Goal: Information Seeking & Learning: Check status

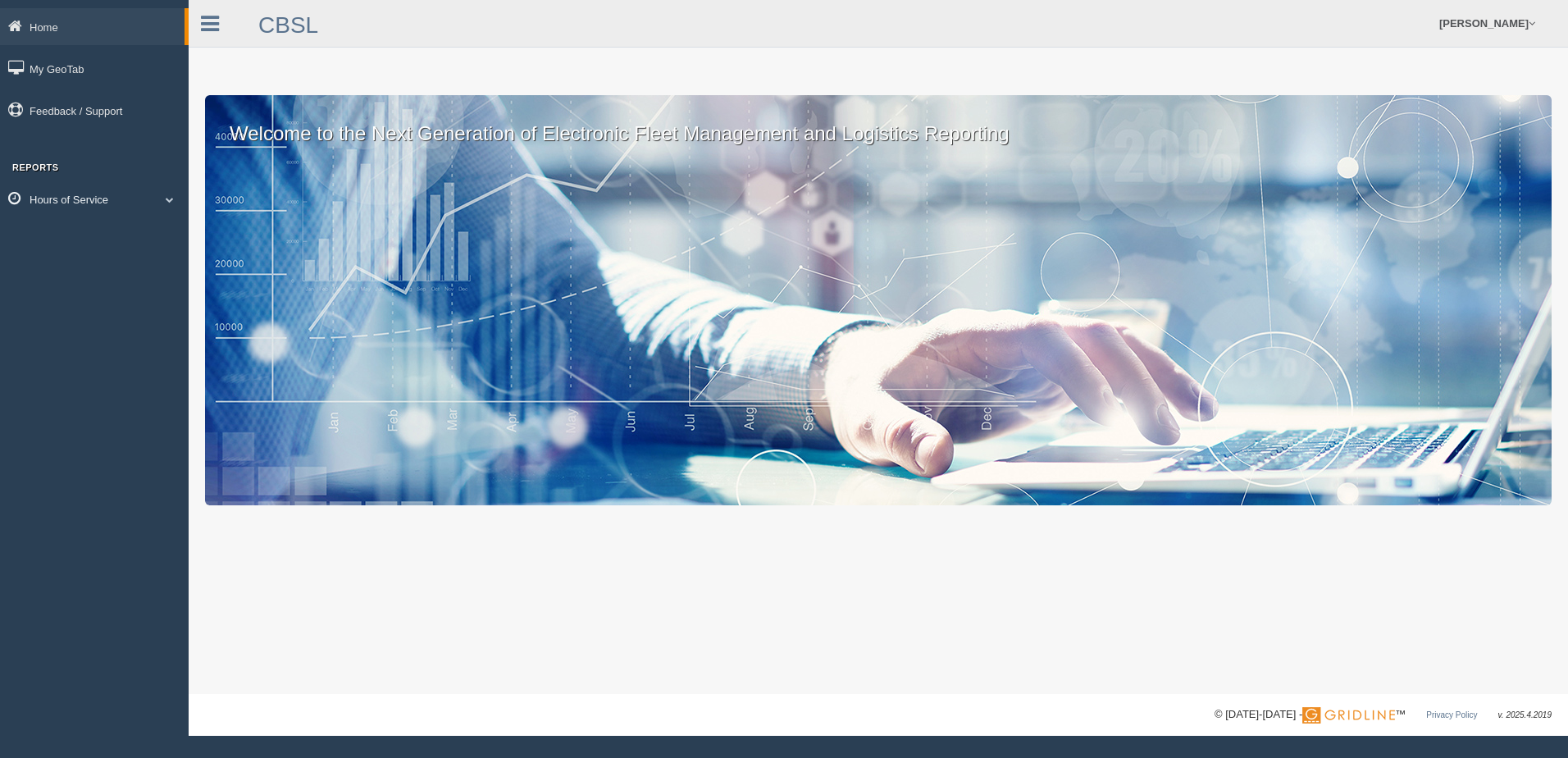
click at [166, 206] on link "Hours of Service" at bounding box center [94, 199] width 188 height 37
click at [137, 232] on link "HOS Explanation Reports" at bounding box center [107, 238] width 155 height 30
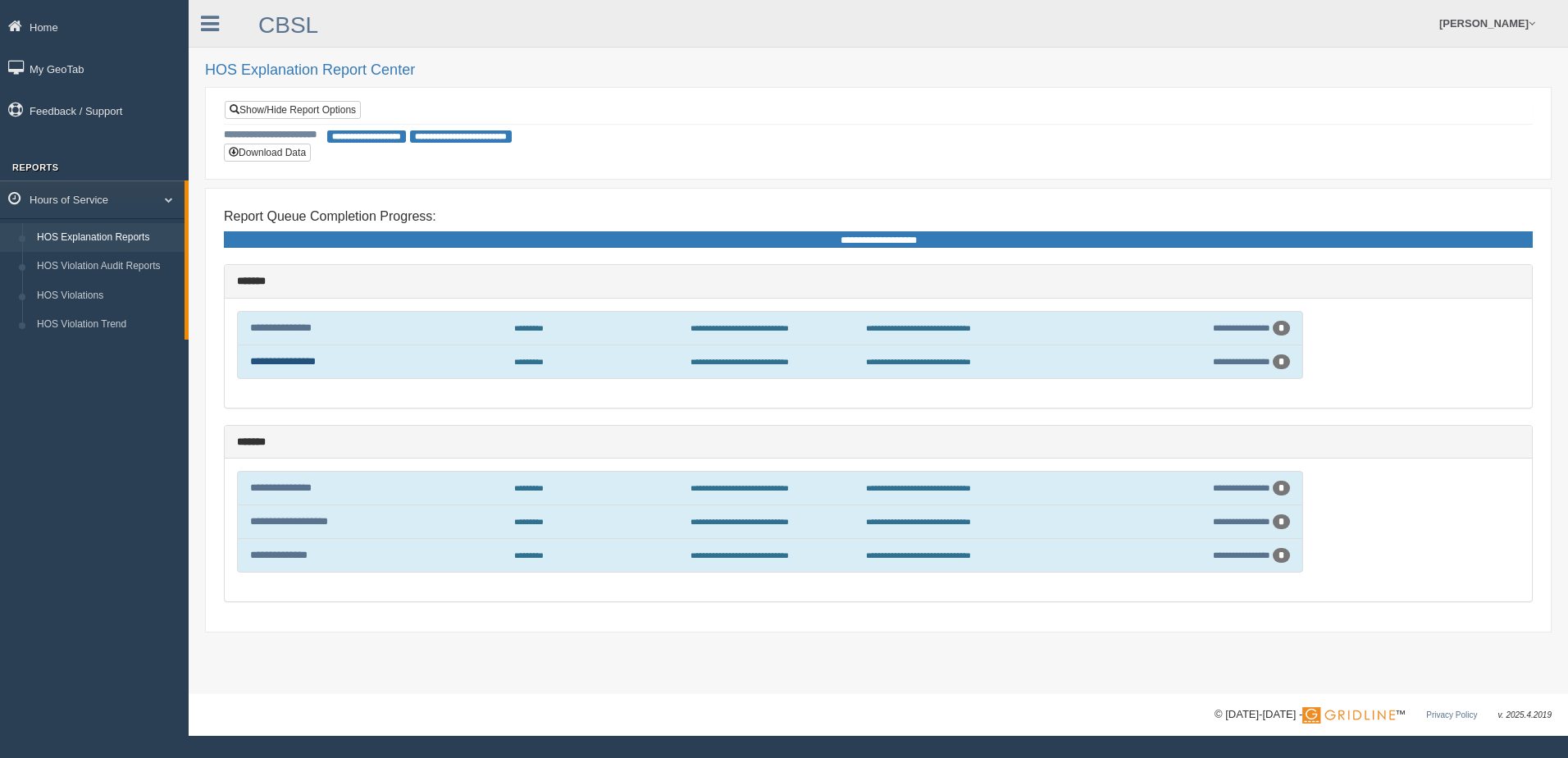
click at [307, 362] on link "**********" at bounding box center [283, 361] width 66 height 11
